Goal: Task Accomplishment & Management: Manage account settings

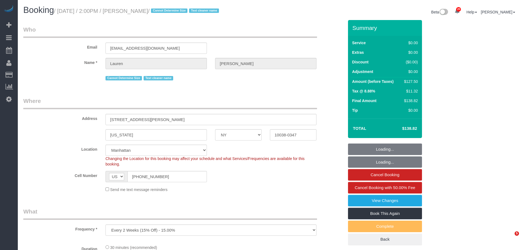
select select "NY"
select select "object:814"
select select "number:89"
select select "NY"
select select "string:stripe-pm_1REMk24VGloSiKo7t1T9C341"
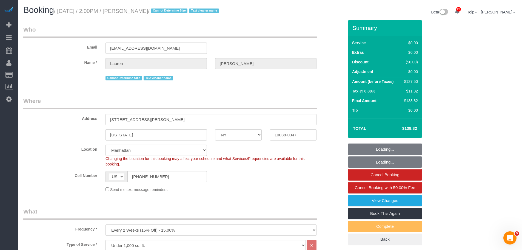
select select "object:921"
select select "spot1"
select select "number:89"
select select "number:90"
select select "number:15"
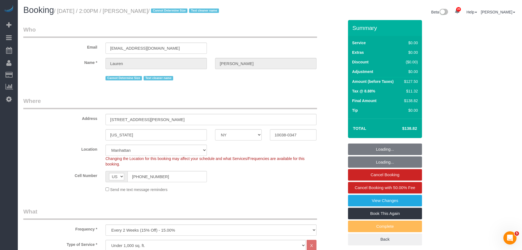
select select "number:5"
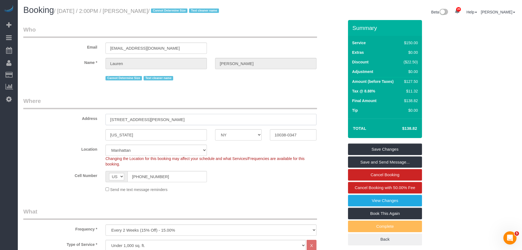
click at [279, 138] on input "10038-0347" at bounding box center [293, 134] width 47 height 11
click at [275, 135] on input "10038-0347" at bounding box center [293, 134] width 47 height 11
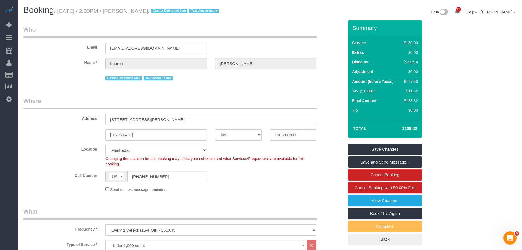
click at [346, 131] on div "Summary Service $150.00 Extras $0.00 Discount ($22.50) Adjustment $0.00 Amount …" at bounding box center [405, 138] width 123 height 236
click at [282, 135] on input "10038-0347" at bounding box center [293, 134] width 47 height 11
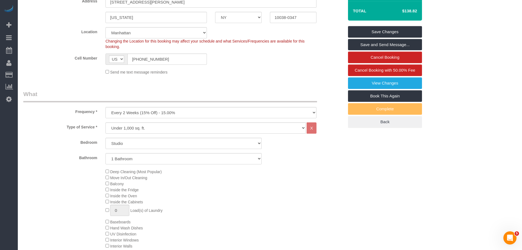
scroll to position [164, 0]
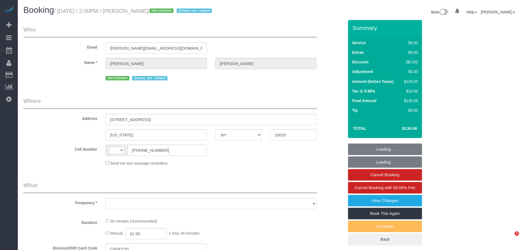
select select "NY"
select select "string:stripe-pm_1S8MMc4VGloSiKo7fMTIGi7q"
select select "spot1"
select select "string:US"
select select "number:60"
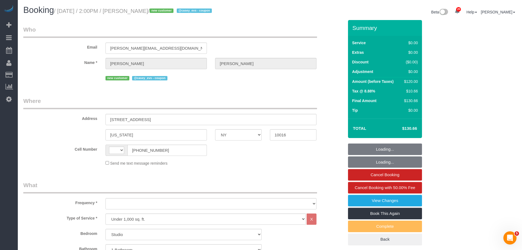
select select "number:76"
select select "number:15"
select select "number:5"
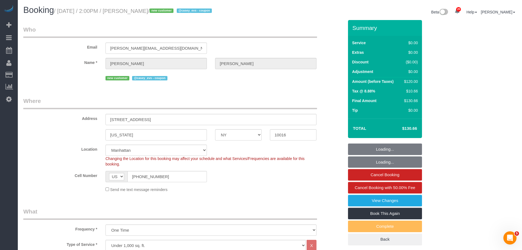
select select "object:1515"
select select "spot47"
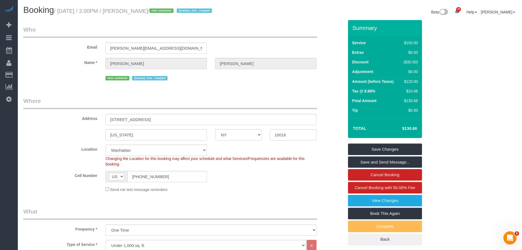
drag, startPoint x: 190, startPoint y: 119, endPoint x: 74, endPoint y: 120, distance: 116.4
click at [74, 120] on div "Address 150 East 34th Street, Apt. 3104" at bounding box center [183, 111] width 329 height 28
click at [238, 132] on div "New York AK AL AR AZ CA CO CT DC DE FL GA HI IA ID IL IN KS KY LA MA MD ME MI M…" at bounding box center [183, 134] width 329 height 11
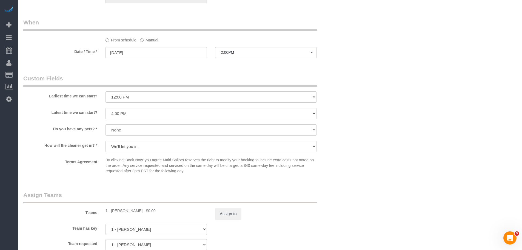
scroll to position [575, 0]
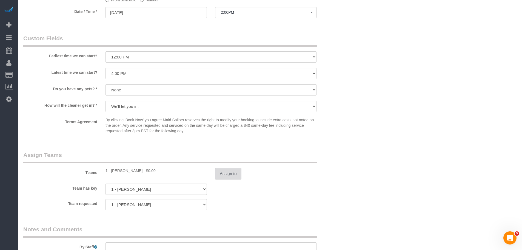
click at [223, 177] on button "Assign to" at bounding box center [228, 174] width 26 height 12
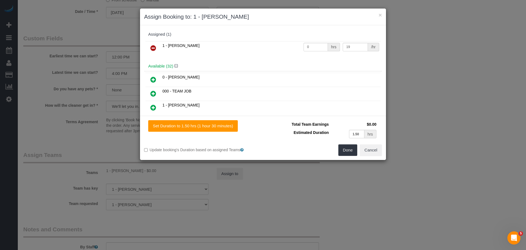
click at [152, 45] on icon at bounding box center [153, 48] width 6 height 7
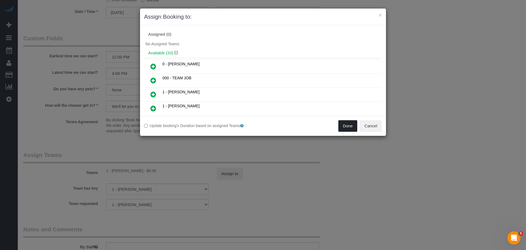
click at [346, 127] on button "Done" at bounding box center [347, 126] width 19 height 12
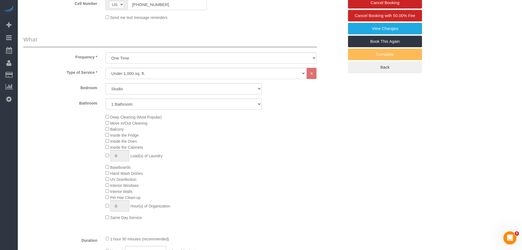
scroll to position [82, 0]
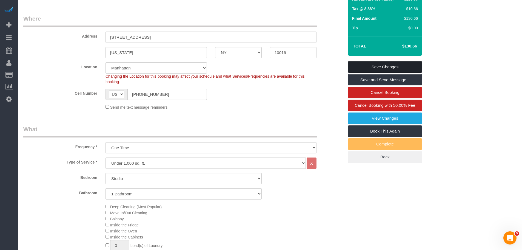
click at [382, 65] on link "Save Changes" at bounding box center [385, 67] width 74 height 12
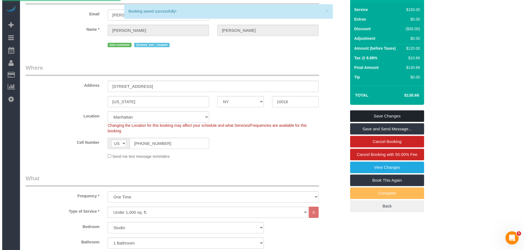
scroll to position [0, 0]
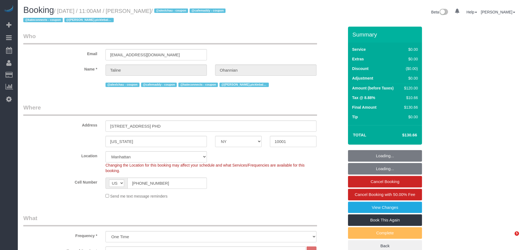
select select "NY"
select select "number:57"
select select "number:75"
select select "number:15"
select select "number:6"
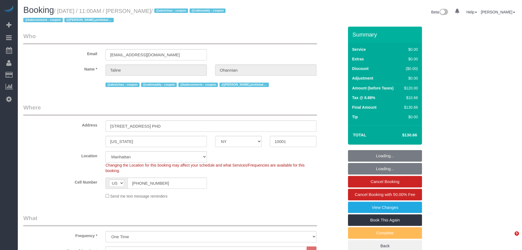
select select "spot1"
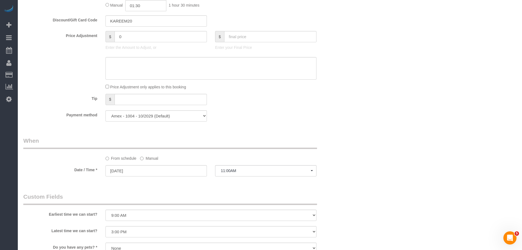
scroll to position [466, 0]
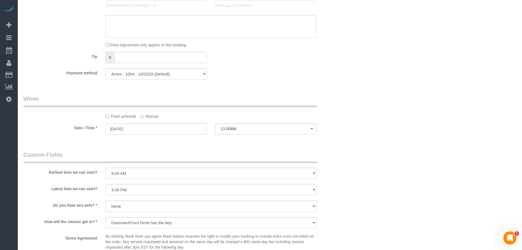
click at [149, 114] on label "Manual" at bounding box center [149, 115] width 18 height 7
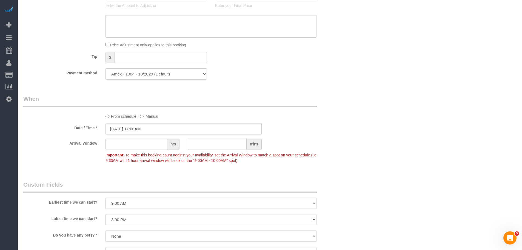
click at [156, 126] on input "[DATE] 11:00AM" at bounding box center [183, 128] width 156 height 11
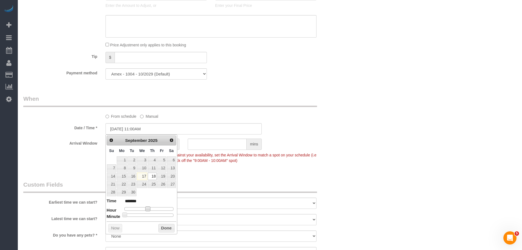
click at [147, 208] on span at bounding box center [147, 208] width 5 height 5
type input "[DATE] 12:00PM"
type input "*******"
type input "[DATE] 12:30PM"
type input "*******"
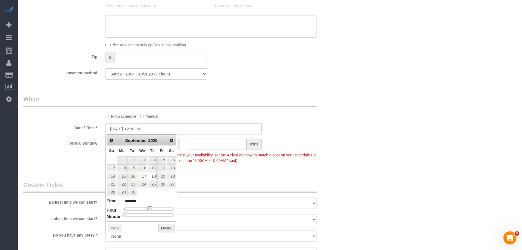
click at [150, 213] on div at bounding box center [148, 214] width 49 height 3
click at [165, 227] on button "Done" at bounding box center [166, 228] width 16 height 9
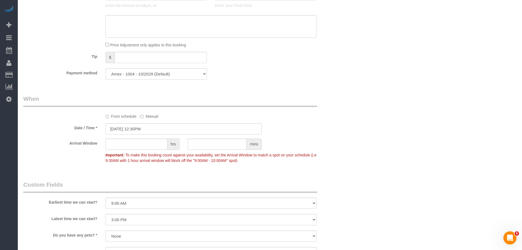
drag, startPoint x: 301, startPoint y: 151, endPoint x: 295, endPoint y: 173, distance: 22.9
click at [301, 152] on p "Important: To make this booking count against your availability, set the Arriva…" at bounding box center [210, 157] width 219 height 12
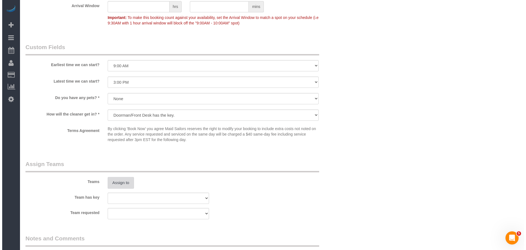
scroll to position [630, 0]
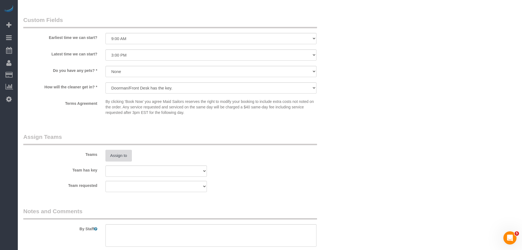
click at [122, 153] on button "Assign to" at bounding box center [118, 156] width 26 height 12
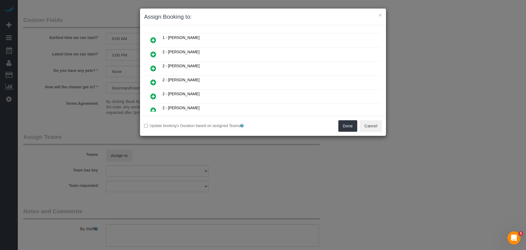
scroll to position [274, 0]
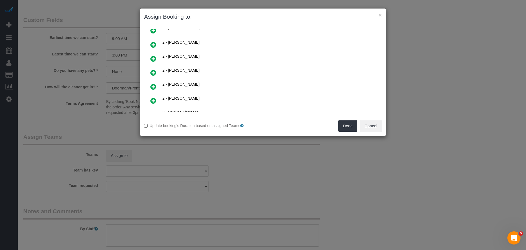
click at [153, 47] on icon at bounding box center [153, 44] width 6 height 7
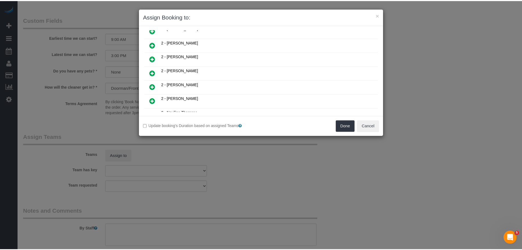
scroll to position [287, 0]
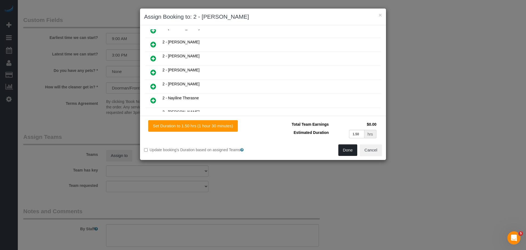
click at [350, 150] on button "Done" at bounding box center [347, 150] width 19 height 12
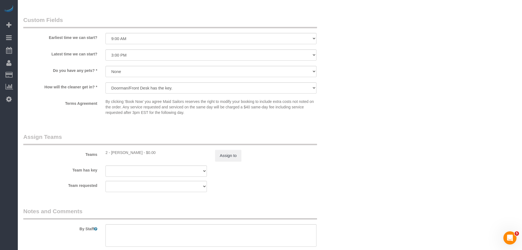
drag, startPoint x: 362, startPoint y: 147, endPoint x: 359, endPoint y: 153, distance: 6.9
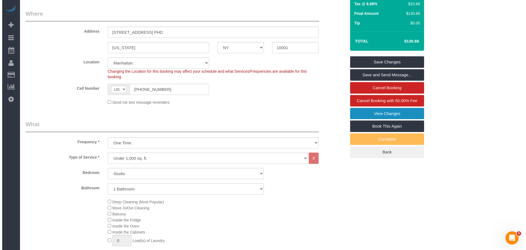
scroll to position [55, 0]
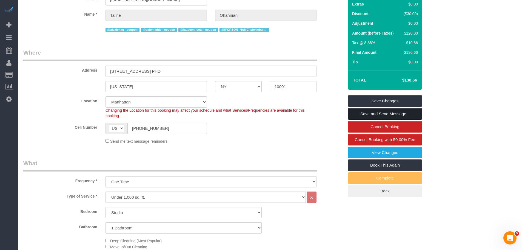
drag, startPoint x: 397, startPoint y: 112, endPoint x: 386, endPoint y: 127, distance: 19.0
click at [398, 111] on link "Save and Send Message..." at bounding box center [385, 114] width 74 height 12
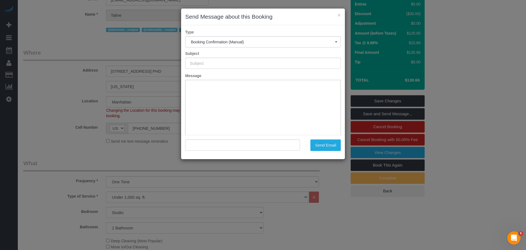
scroll to position [0, 0]
type input "Cleaning Confirmed for 09/18/2025 at 12:30pm"
type input ""Taline Ohannian" <talineohan@gmail.com>"
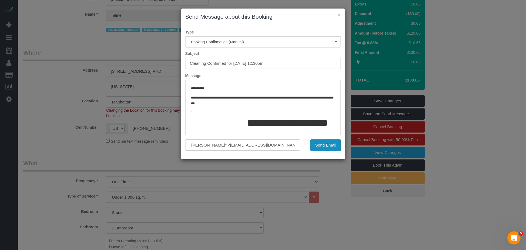
click at [322, 143] on button "Send Email" at bounding box center [325, 145] width 30 height 12
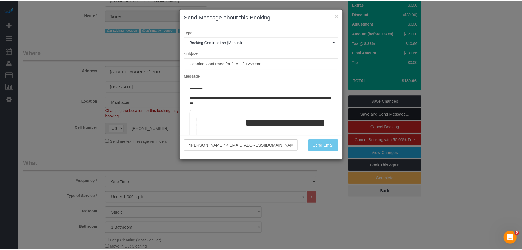
scroll to position [75, 0]
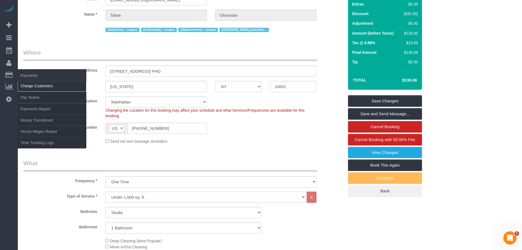
drag, startPoint x: 25, startPoint y: 85, endPoint x: 32, endPoint y: 85, distance: 6.6
click at [25, 85] on link "Charge Customers" at bounding box center [52, 85] width 68 height 11
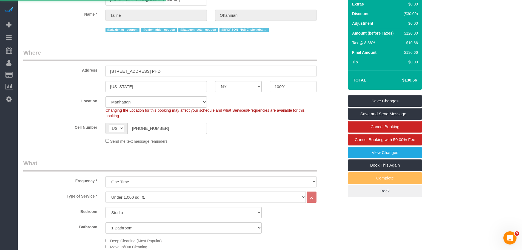
select select
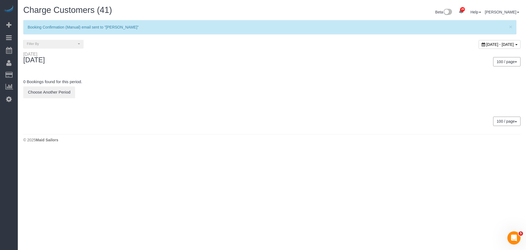
click at [486, 45] on span "September 17, 2025 - September 17, 2025" at bounding box center [500, 44] width 28 height 4
type input "**********"
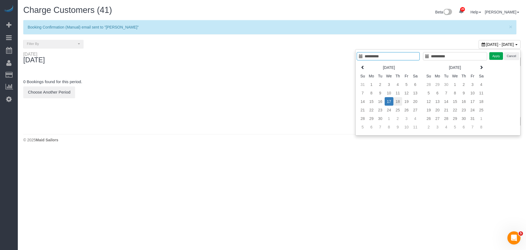
type input "**********"
click at [396, 100] on td "18" at bounding box center [397, 101] width 9 height 8
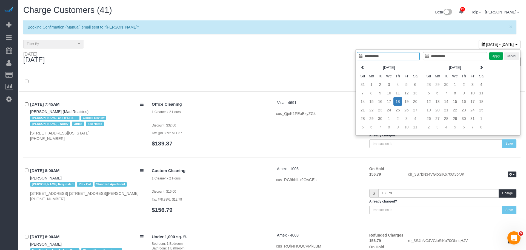
type input "**********"
click at [492, 52] on button "Apply" at bounding box center [492, 56] width 14 height 8
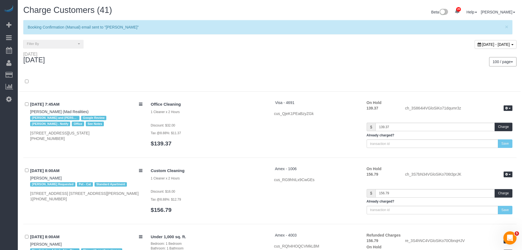
click at [246, 53] on div "Thursday September 18, 2025" at bounding box center [144, 59] width 251 height 15
click at [302, 65] on div "100 / page 10 / page 20 / page 30 / page 40 / page 50 / page 100 / page" at bounding box center [395, 61] width 242 height 9
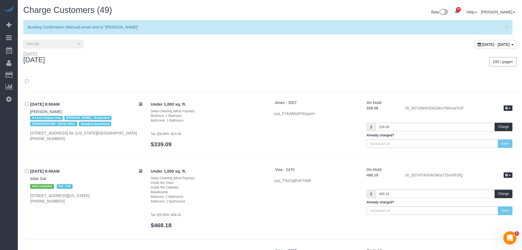
scroll to position [2145, 0]
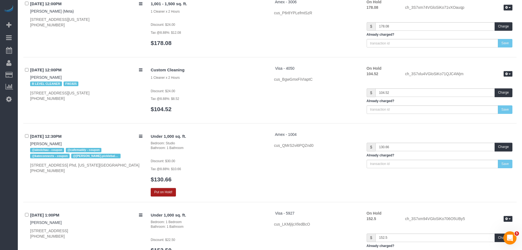
click at [170, 188] on button "Put on Hold!" at bounding box center [163, 192] width 25 height 8
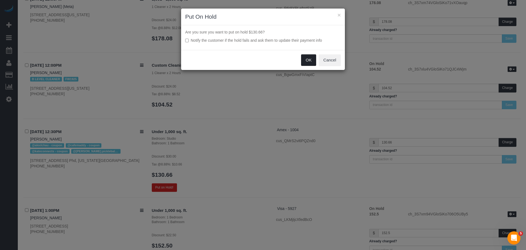
click at [305, 62] on button "OK" at bounding box center [308, 60] width 15 height 12
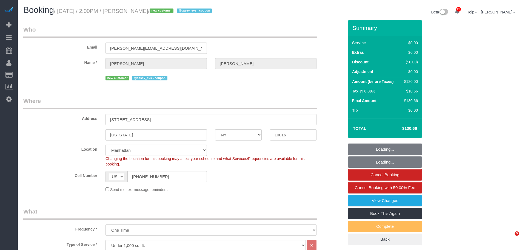
select select "NY"
select select "spot1"
select select "number:60"
select select "number:76"
select select "number:15"
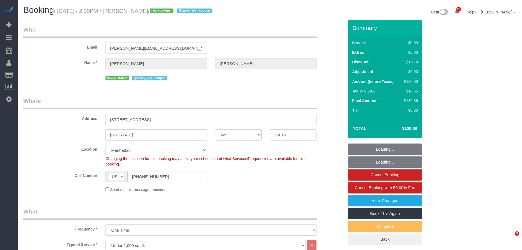
select select "number:5"
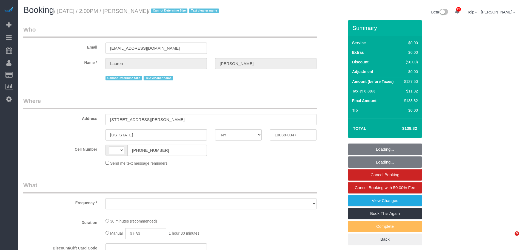
select select "NY"
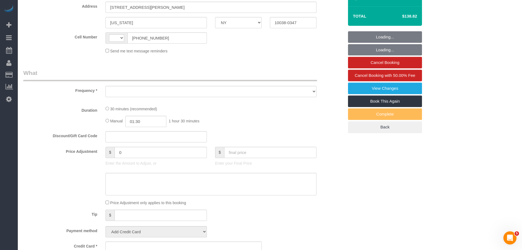
scroll to position [137, 0]
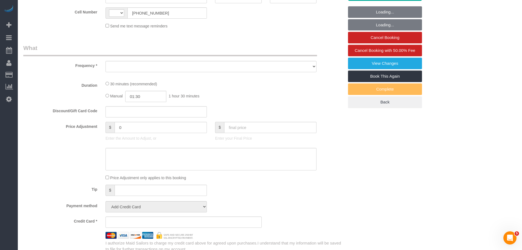
select select "string:[GEOGRAPHIC_DATA]"
select select "object:802"
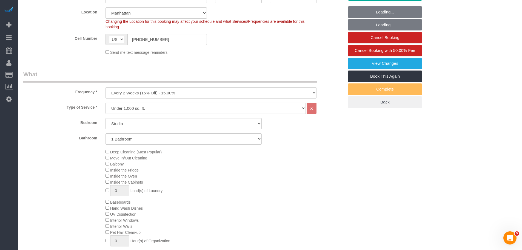
select select "string:stripe-pm_1REMk24VGloSiKo7t1T9C341"
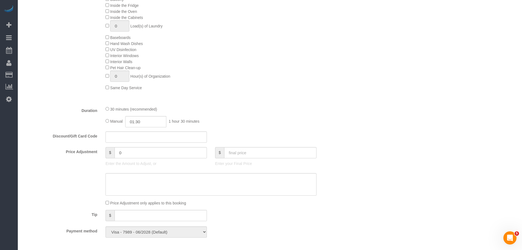
select select "object:1064"
select select "spot1"
select select "number:89"
select select "number:90"
select select "number:15"
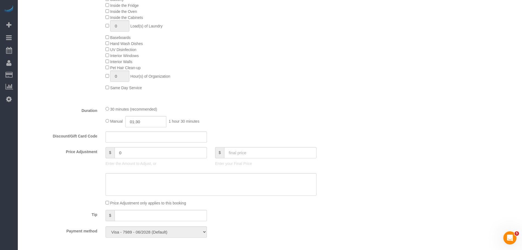
select select "number:5"
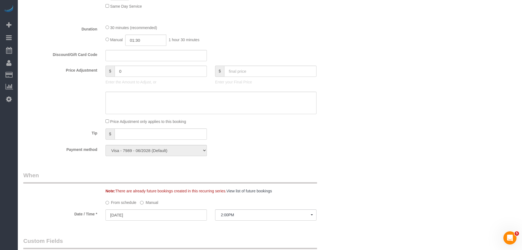
scroll to position [329, 0]
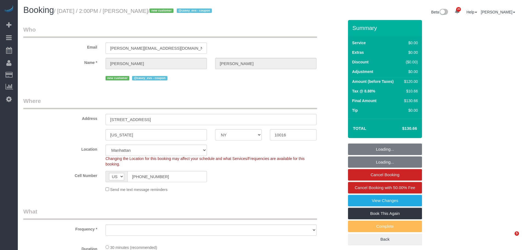
select select "NY"
select select "number:60"
select select "number:76"
select select "number:15"
select select "number:5"
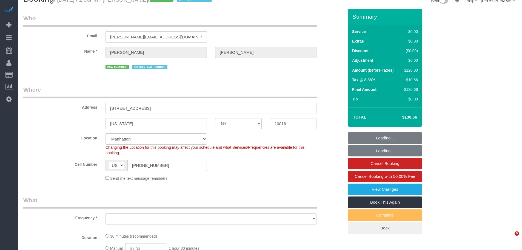
select select "string:stripe-pm_1S8MMc4VGloSiKo7fMTIGi7q"
select select "spot1"
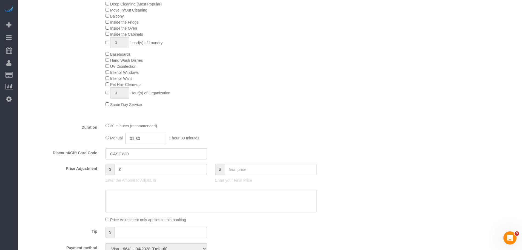
select select "object:1543"
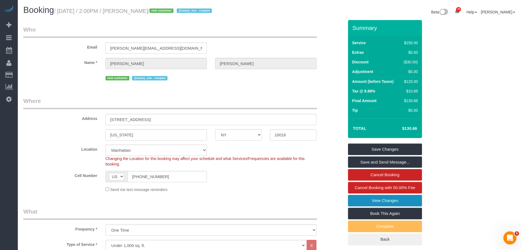
click at [375, 198] on link "View Changes" at bounding box center [385, 201] width 74 height 12
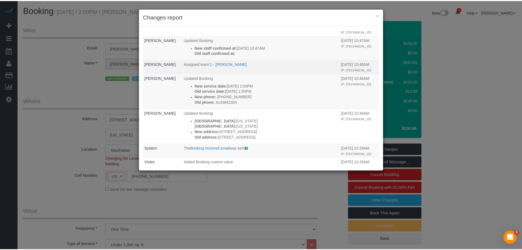
scroll to position [55, 0]
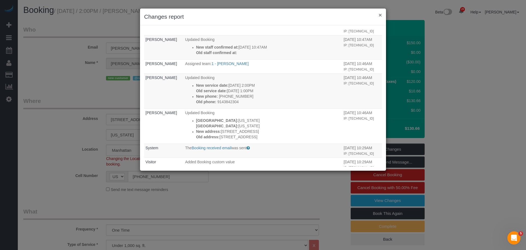
click at [381, 18] on button "×" at bounding box center [380, 15] width 3 height 6
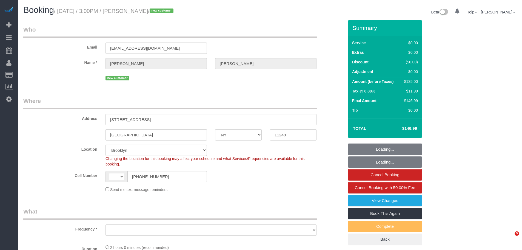
select select "NY"
select select "number:89"
select select "number:90"
select select "number:15"
select select "number:5"
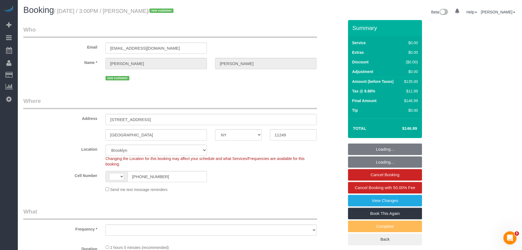
scroll to position [82, 0]
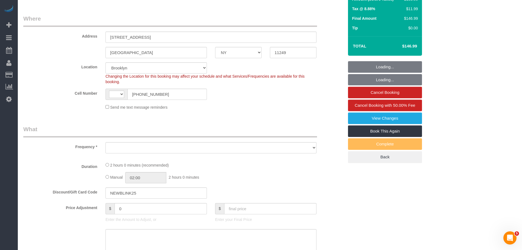
select select "string:[GEOGRAPHIC_DATA]"
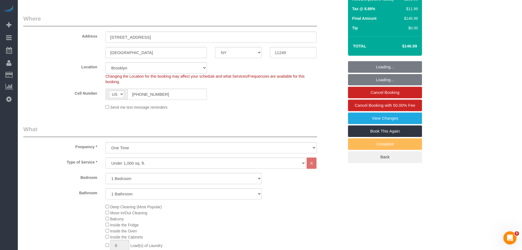
select select "object:1048"
select select "1"
select select "spot1"
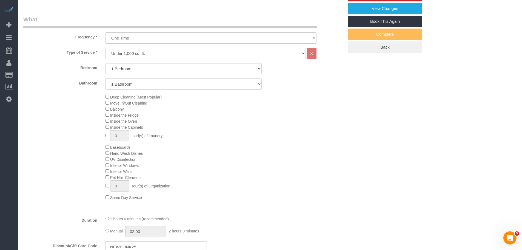
select select "object:1504"
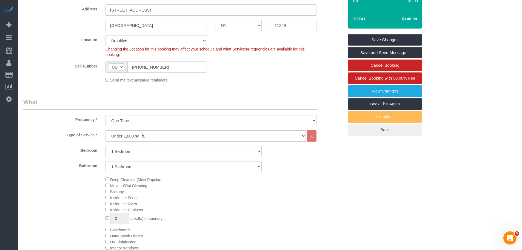
scroll to position [110, 0]
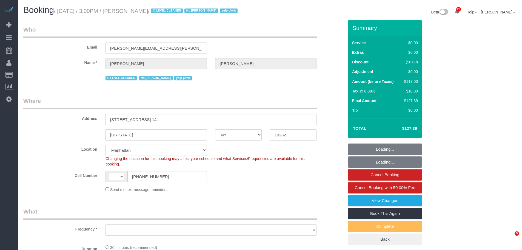
select select "NY"
select select "number:89"
select select "number:90"
select select "number:15"
select select "number:6"
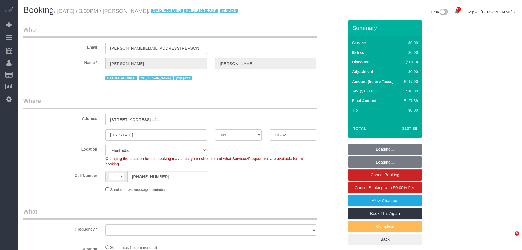
select select "number:21"
select select "string:[GEOGRAPHIC_DATA]"
select select "string:stripe-pm_1KsUWe4VGloSiKo7se352iAz"
select select "spot1"
select select "object:1540"
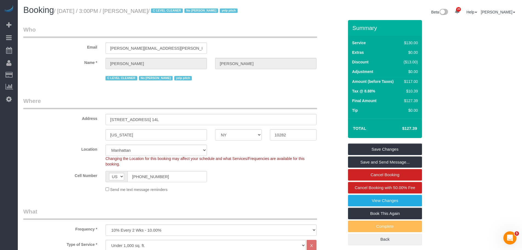
click at [264, 34] on legend "Who" at bounding box center [170, 31] width 294 height 12
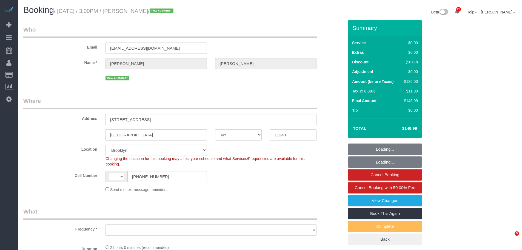
select select "NY"
select select "number:89"
select select "number:90"
select select "number:15"
select select "number:5"
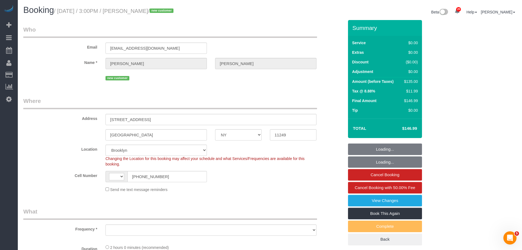
select select "string:[GEOGRAPHIC_DATA]"
select select "object:1504"
select select "1"
select select "spot1"
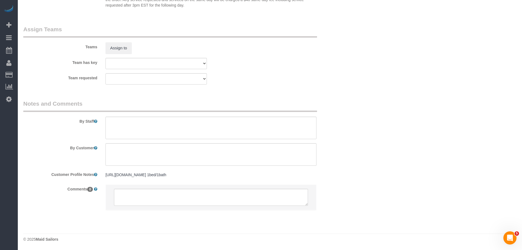
scroll to position [706, 0]
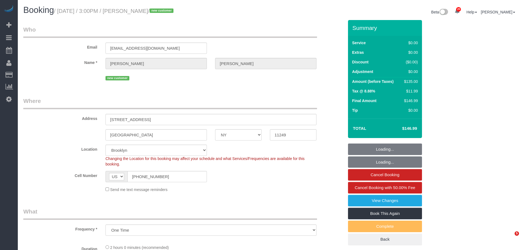
select select "NY"
select select "spot1"
select select "1"
select select "number:89"
select select "number:90"
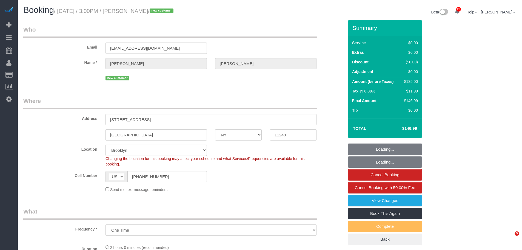
select select "number:15"
select select "number:5"
select select "object:1323"
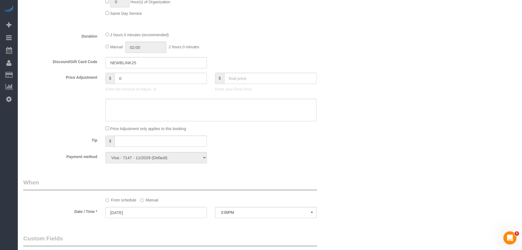
select select "spot50"
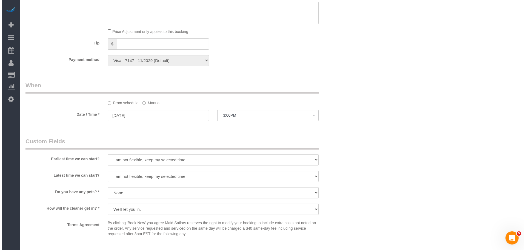
scroll to position [603, 0]
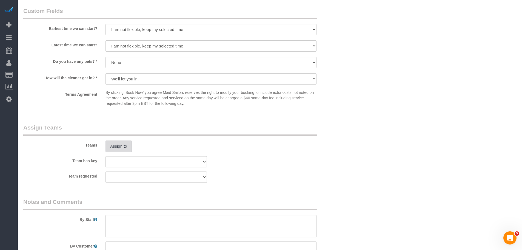
click at [105, 148] on button "Assign to" at bounding box center [118, 146] width 26 height 12
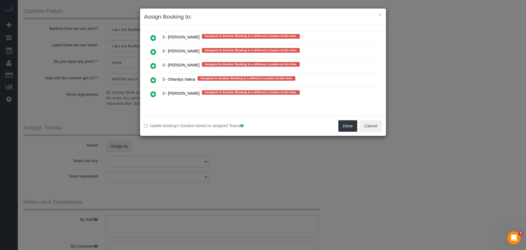
scroll to position [1128, 0]
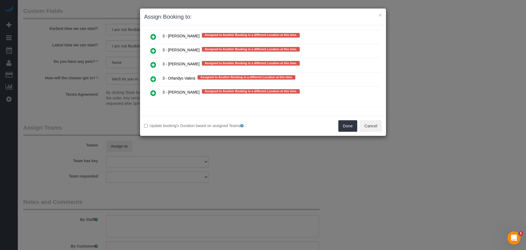
click at [152, 80] on icon at bounding box center [153, 79] width 6 height 7
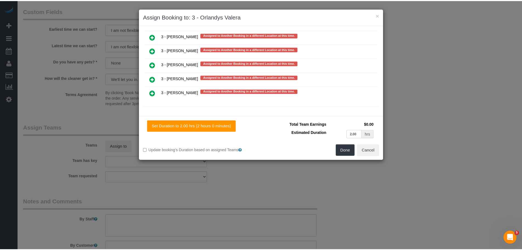
scroll to position [1127, 0]
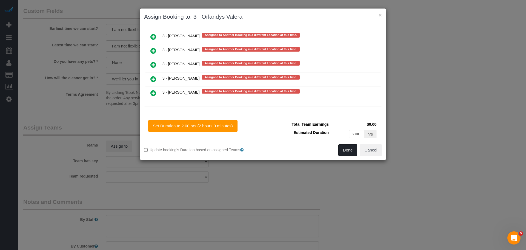
click at [347, 149] on button "Done" at bounding box center [347, 150] width 19 height 12
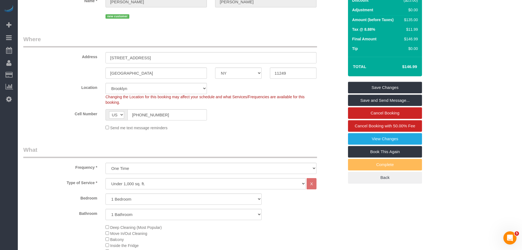
scroll to position [27, 0]
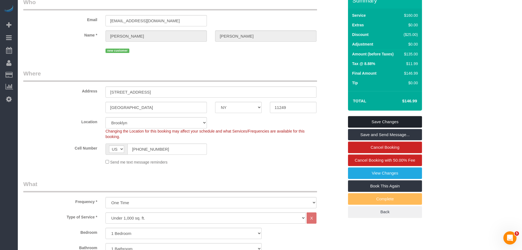
click at [375, 120] on link "Save Changes" at bounding box center [385, 122] width 74 height 12
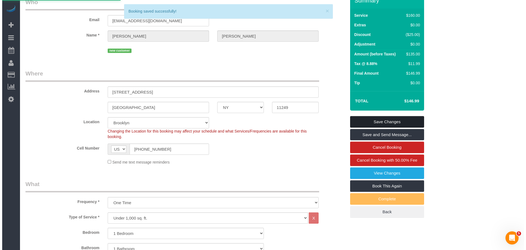
scroll to position [0, 0]
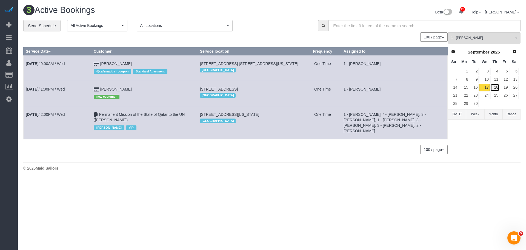
click at [493, 88] on link "18" at bounding box center [494, 87] width 9 height 7
click at [479, 40] on span "1 - [PERSON_NAME]" at bounding box center [482, 38] width 62 height 5
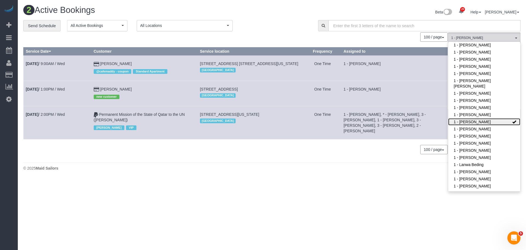
click at [485, 118] on link "1 - [PERSON_NAME]" at bounding box center [484, 121] width 72 height 7
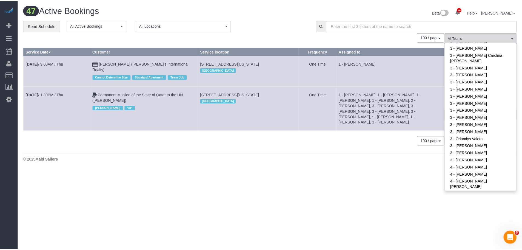
scroll to position [518, 0]
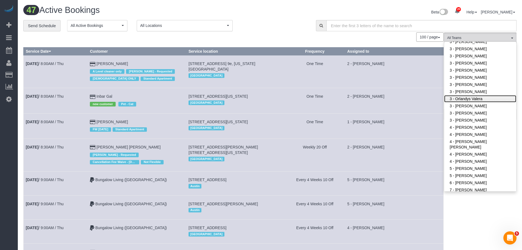
click at [487, 95] on link "3 - Orlandys Valera" at bounding box center [480, 98] width 72 height 7
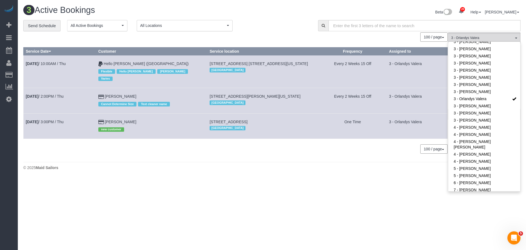
click at [154, 144] on div "100 / page 10 / page 20 / page 30 / page 40 / page 50 / page 100 / page" at bounding box center [235, 148] width 424 height 9
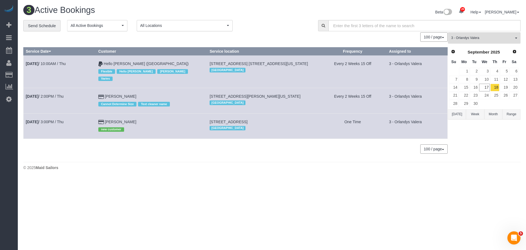
drag, startPoint x: 25, startPoint y: 87, endPoint x: 148, endPoint y: 87, distance: 123.6
click at [148, 88] on tr "Sep 18th / 2:00PM / Thu Lauren Dana Cannot Determine Size Text cleaner name 84 …" at bounding box center [236, 100] width 424 height 25
copy tr "Sep 18th / 2:00PM / Thu Lauren Dana"
click at [54, 94] on link "Sep 18th / 2:00PM / Thu" at bounding box center [45, 96] width 38 height 4
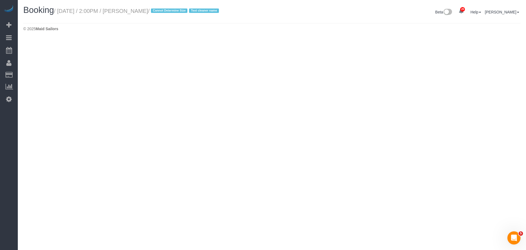
select select "NY"
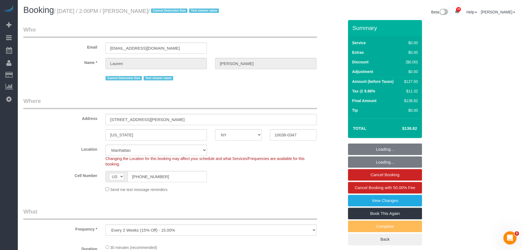
select select "object:5407"
select select "string:stripe-pm_1REMk24VGloSiKo7t1T9C341"
select select "spot99"
select select "number:89"
select select "number:90"
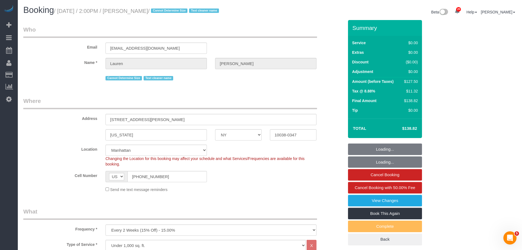
select select "number:15"
select select "number:5"
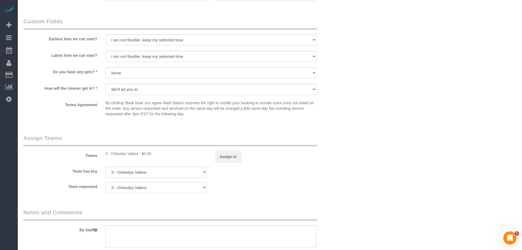
scroll to position [630, 0]
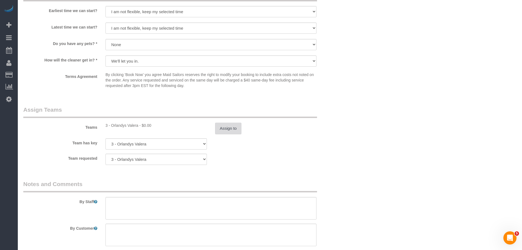
click at [227, 132] on button "Assign to" at bounding box center [228, 128] width 26 height 12
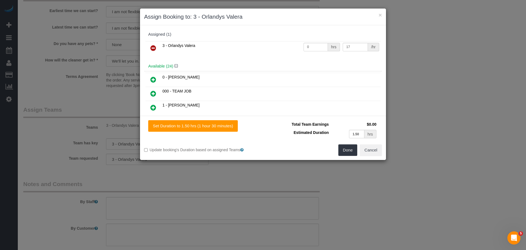
click at [152, 47] on icon at bounding box center [153, 48] width 6 height 7
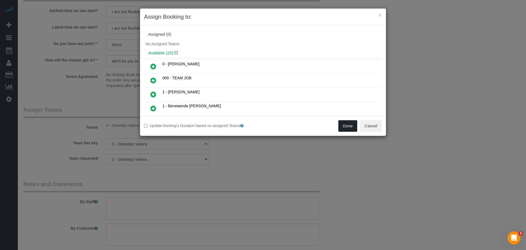
click at [342, 123] on button "Done" at bounding box center [347, 126] width 19 height 12
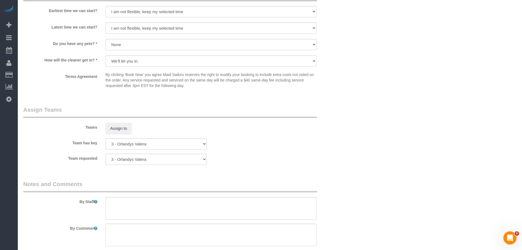
click at [327, 153] on div "× Assign Booking to: Assigned (0) No Assigned Teams Available (25) 0 - Delilah …" at bounding box center [261, 125] width 522 height 250
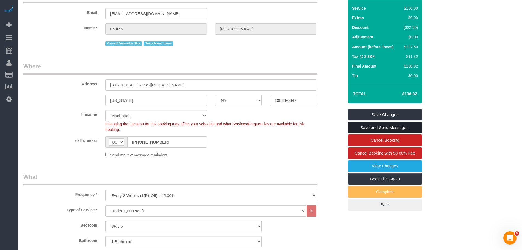
scroll to position [27, 0]
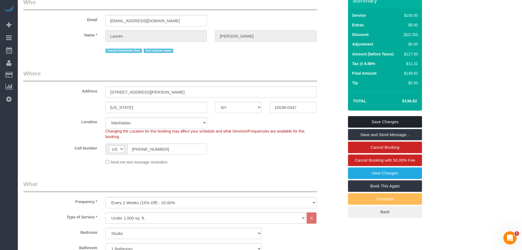
click at [393, 126] on link "Save Changes" at bounding box center [385, 122] width 74 height 12
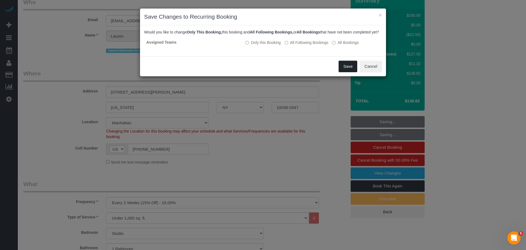
click at [350, 72] on button "Save" at bounding box center [348, 67] width 19 height 12
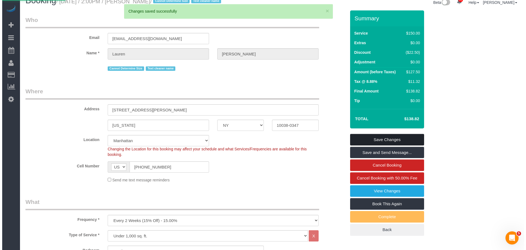
scroll to position [0, 0]
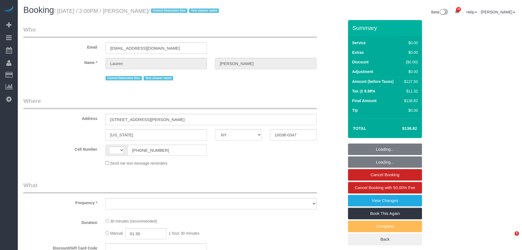
select select "NY"
select select "string:[GEOGRAPHIC_DATA]"
select select "object:802"
select select "string:stripe-pm_1REMk24VGloSiKo7t1T9C341"
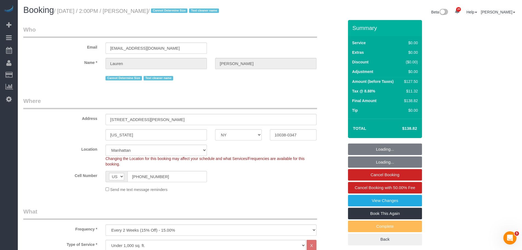
select select "object:915"
select select "spot1"
select select "number:89"
select select "number:90"
select select "number:15"
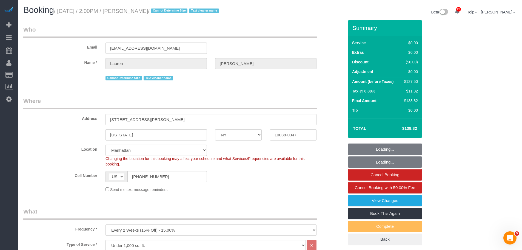
select select "number:5"
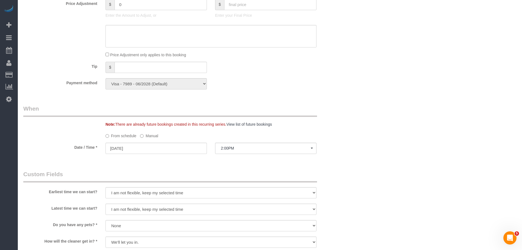
scroll to position [521, 0]
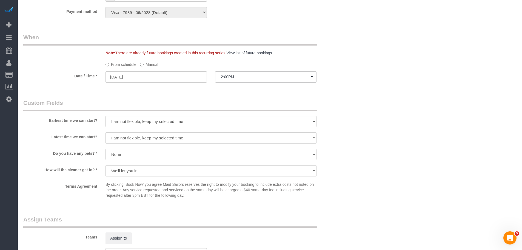
click at [150, 67] on label "Manual" at bounding box center [149, 63] width 18 height 7
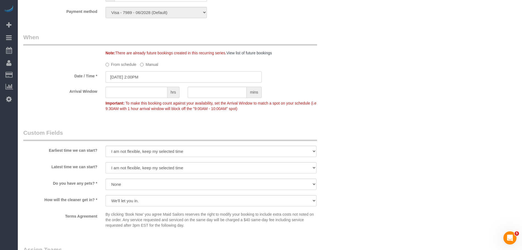
click at [147, 76] on input "[DATE] 2:00PM" at bounding box center [183, 76] width 156 height 11
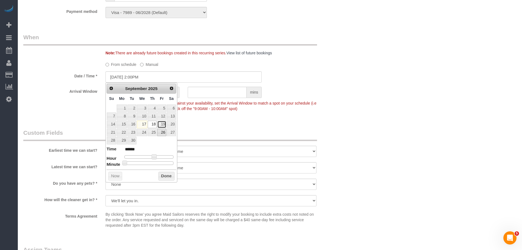
click at [161, 125] on link "19" at bounding box center [161, 124] width 9 height 7
type input "[DATE] 2:00PM"
click at [167, 177] on button "Done" at bounding box center [166, 176] width 16 height 9
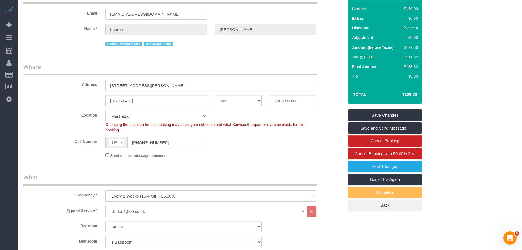
scroll to position [33, 0]
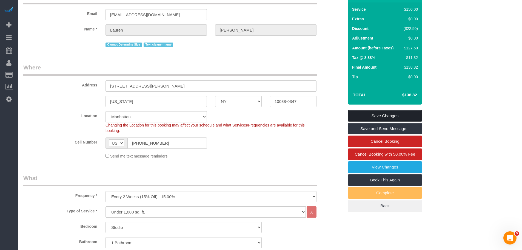
click at [388, 113] on link "Save Changes" at bounding box center [385, 116] width 74 height 12
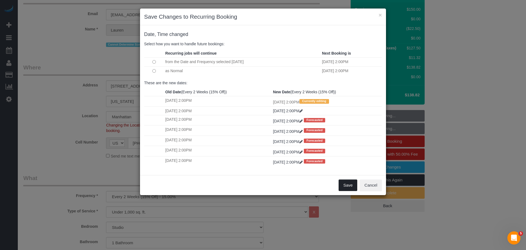
click at [352, 186] on button "Save" at bounding box center [348, 185] width 19 height 12
